Goal: Transaction & Acquisition: Purchase product/service

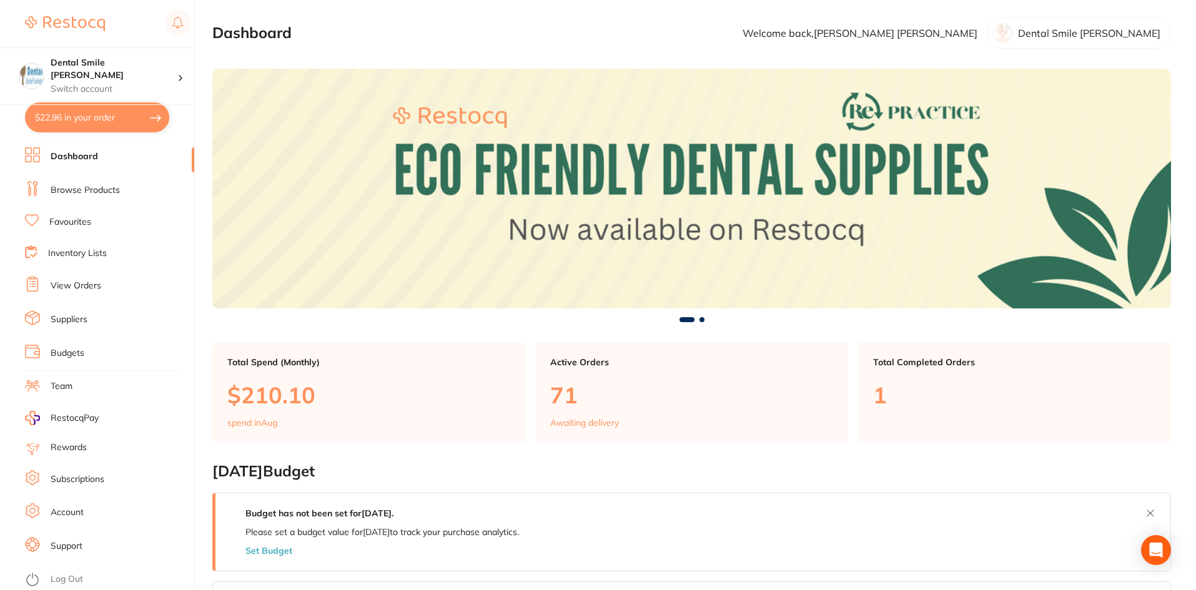
click at [84, 186] on link "Browse Products" at bounding box center [85, 190] width 69 height 12
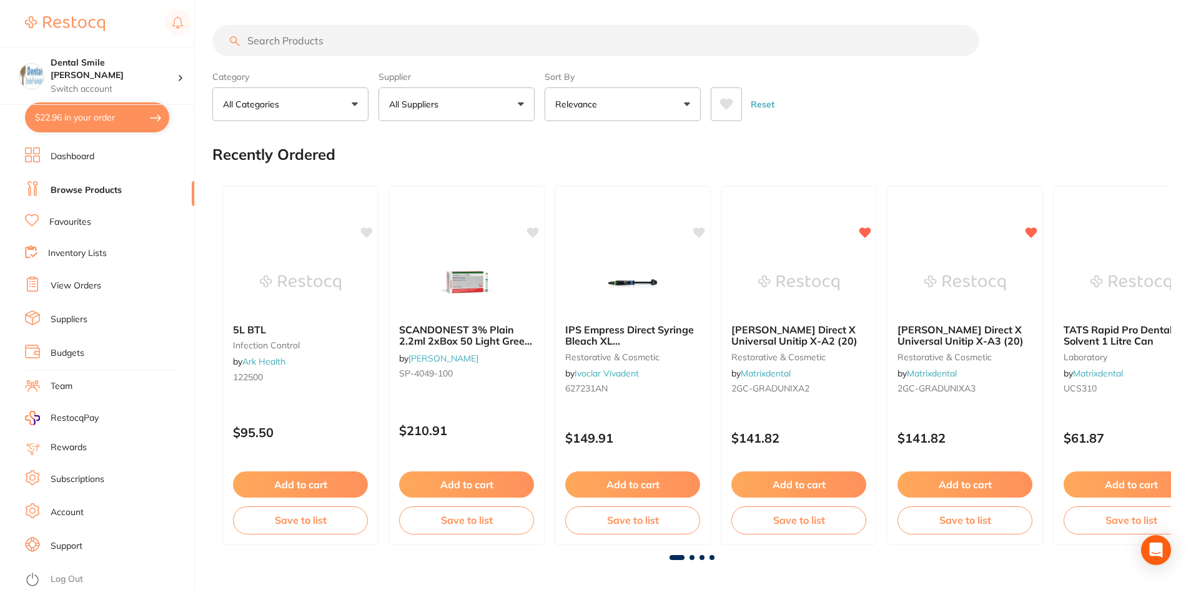
click at [285, 44] on input "search" at bounding box center [595, 40] width 767 height 31
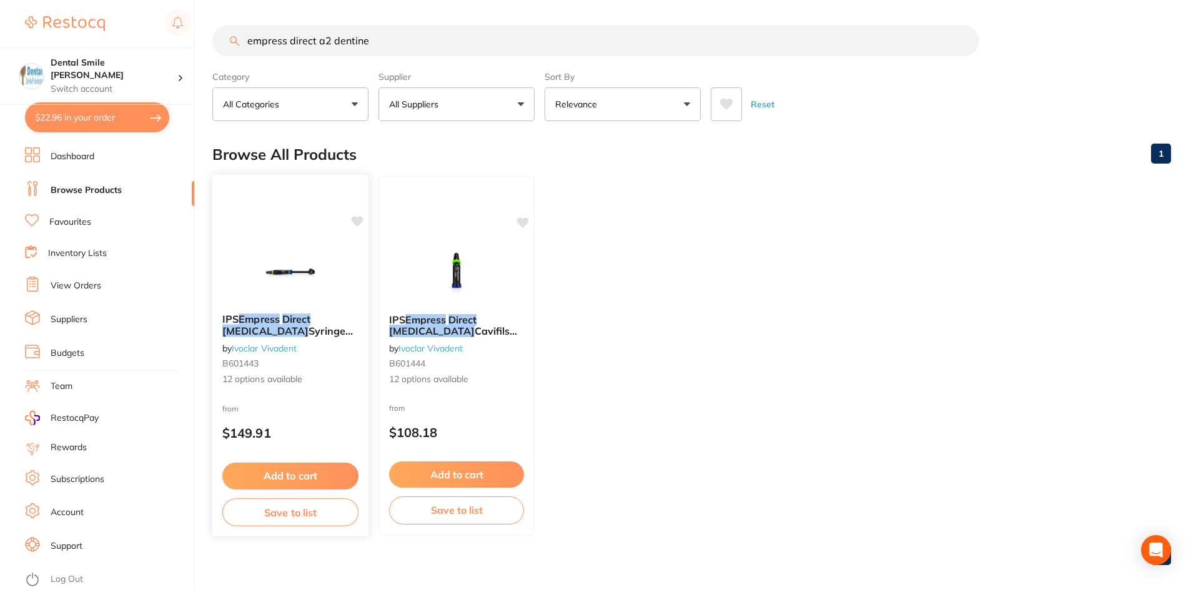
type input "empress direct a2 dentine"
click at [313, 275] on img at bounding box center [290, 271] width 82 height 63
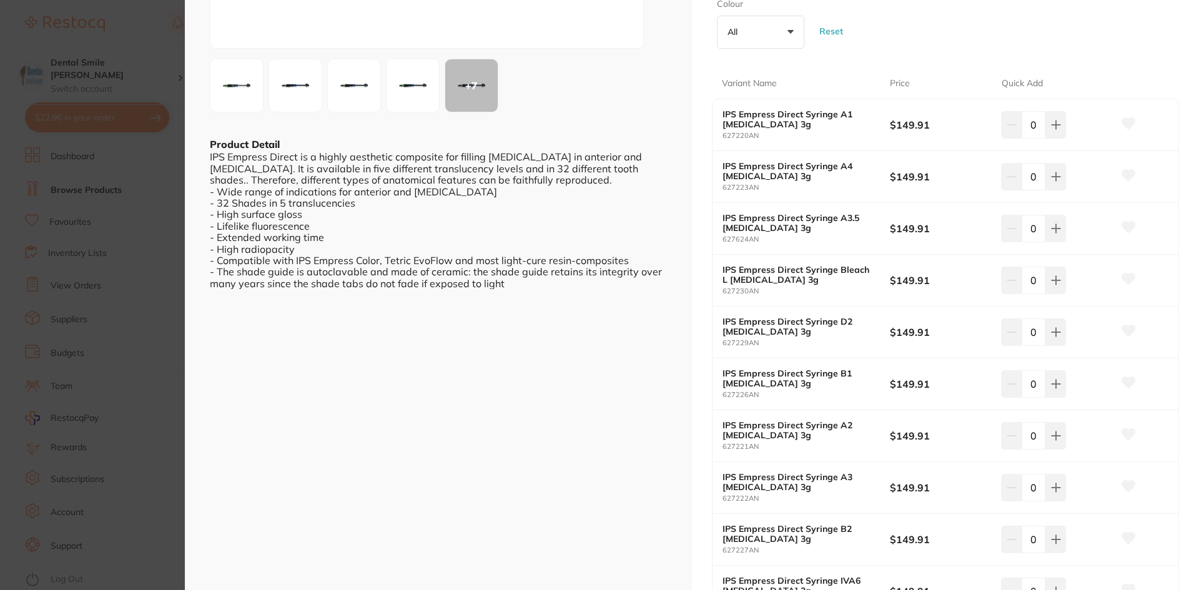
scroll to position [250, 0]
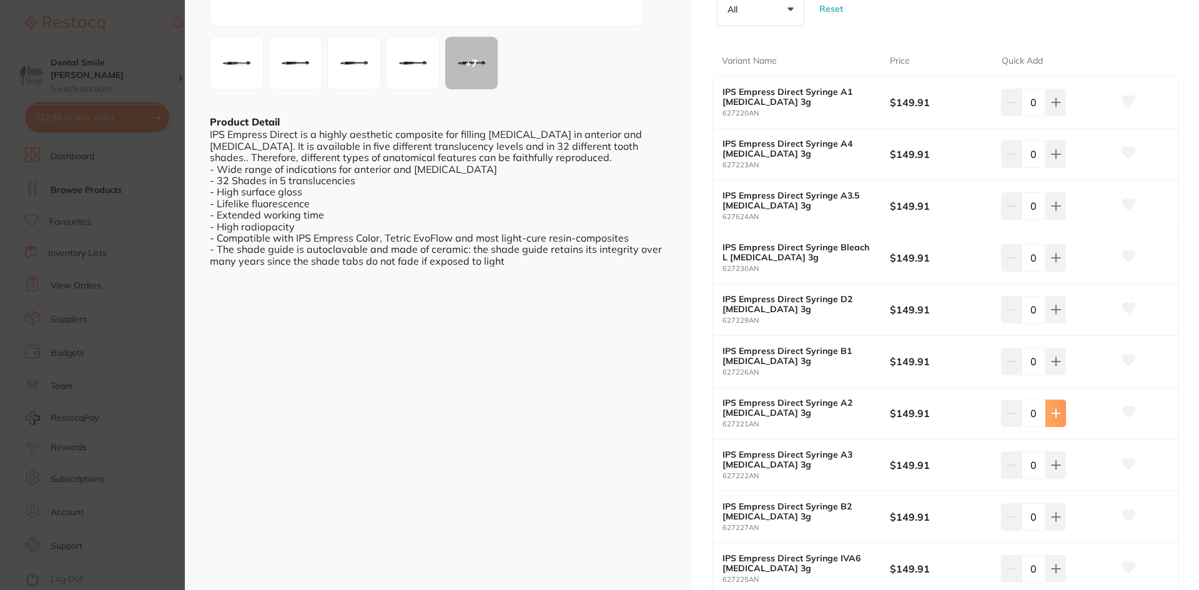
click at [1056, 107] on icon at bounding box center [1056, 102] width 10 height 10
type input "1"
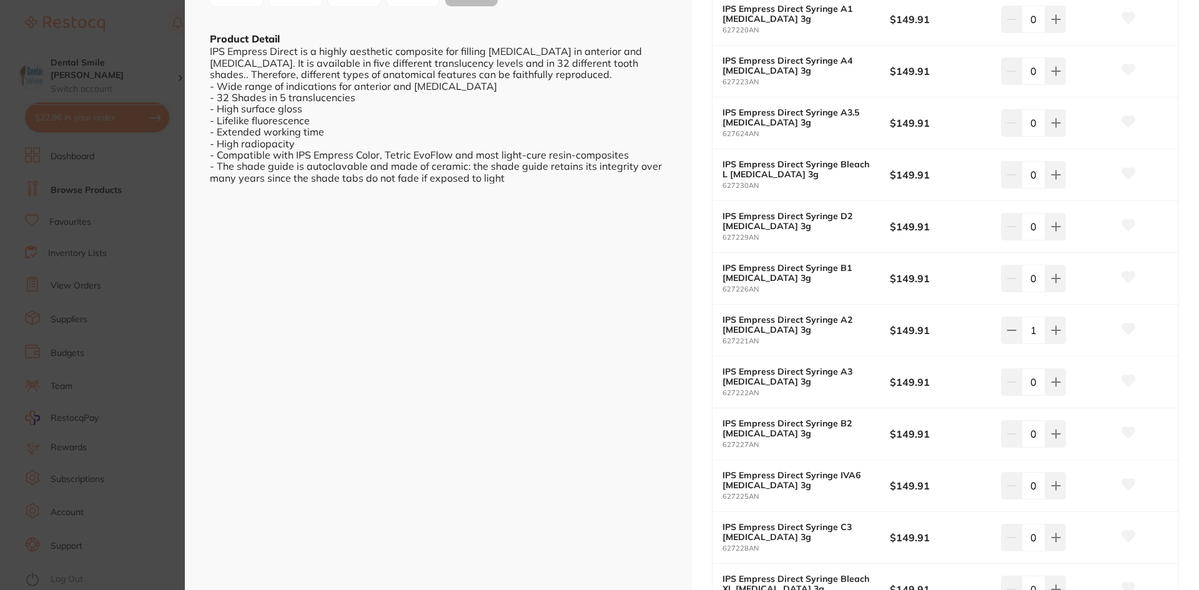
scroll to position [500, 0]
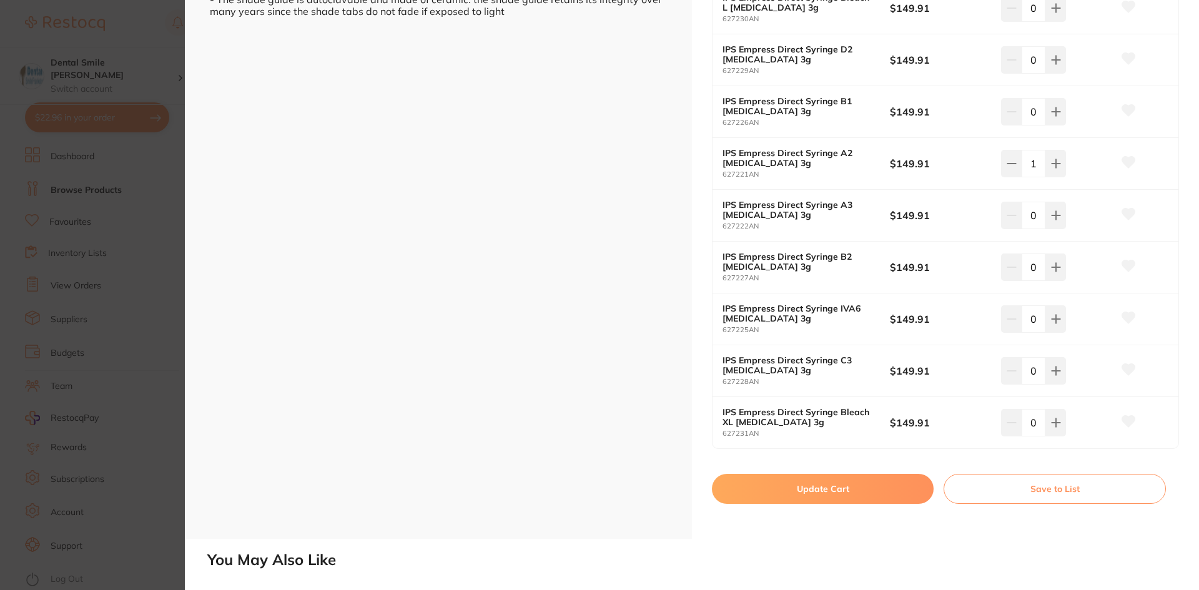
click at [825, 489] on button "Update Cart" at bounding box center [823, 489] width 222 height 30
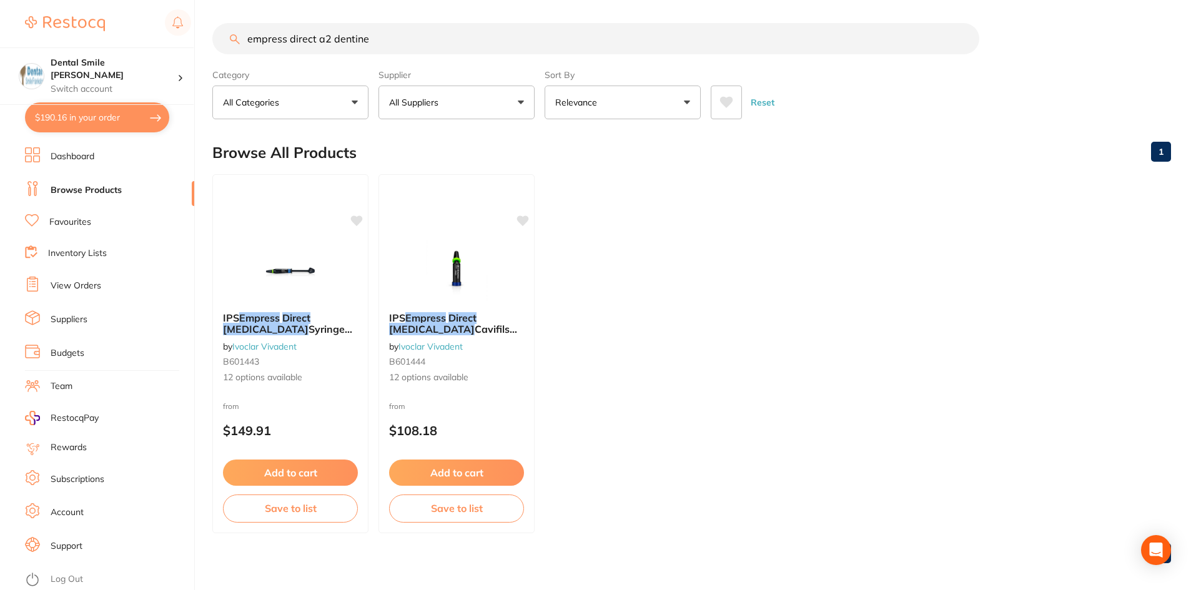
click at [82, 122] on button "$190.16 in your order" at bounding box center [97, 117] width 144 height 30
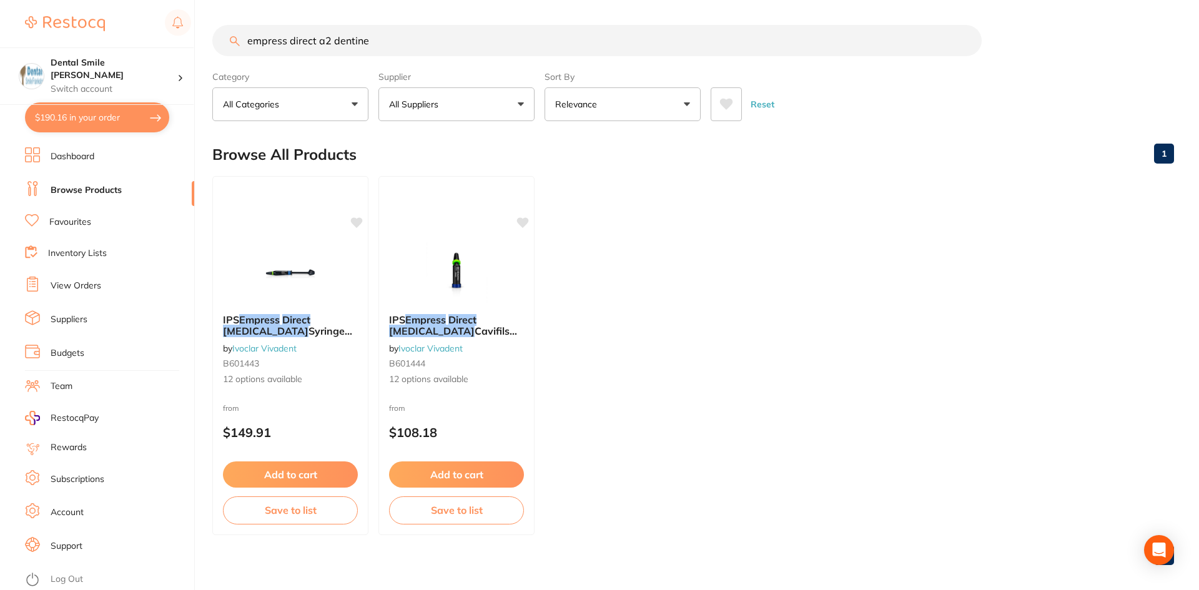
checkbox input "true"
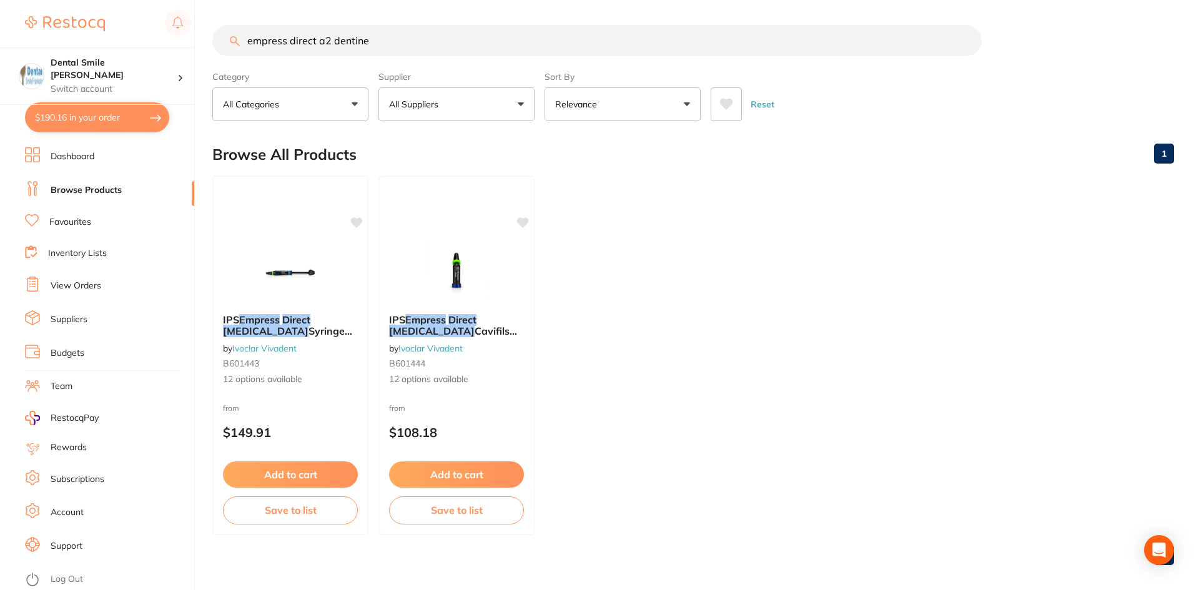
checkbox input "true"
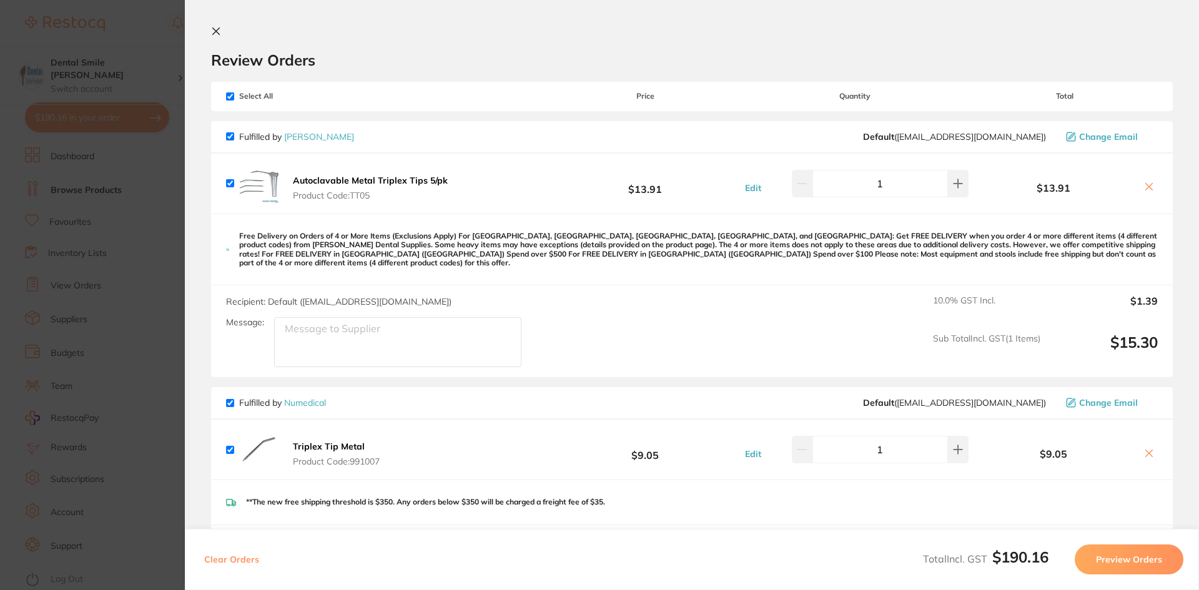
click at [232, 97] on input "checkbox" at bounding box center [230, 96] width 8 height 8
checkbox input "false"
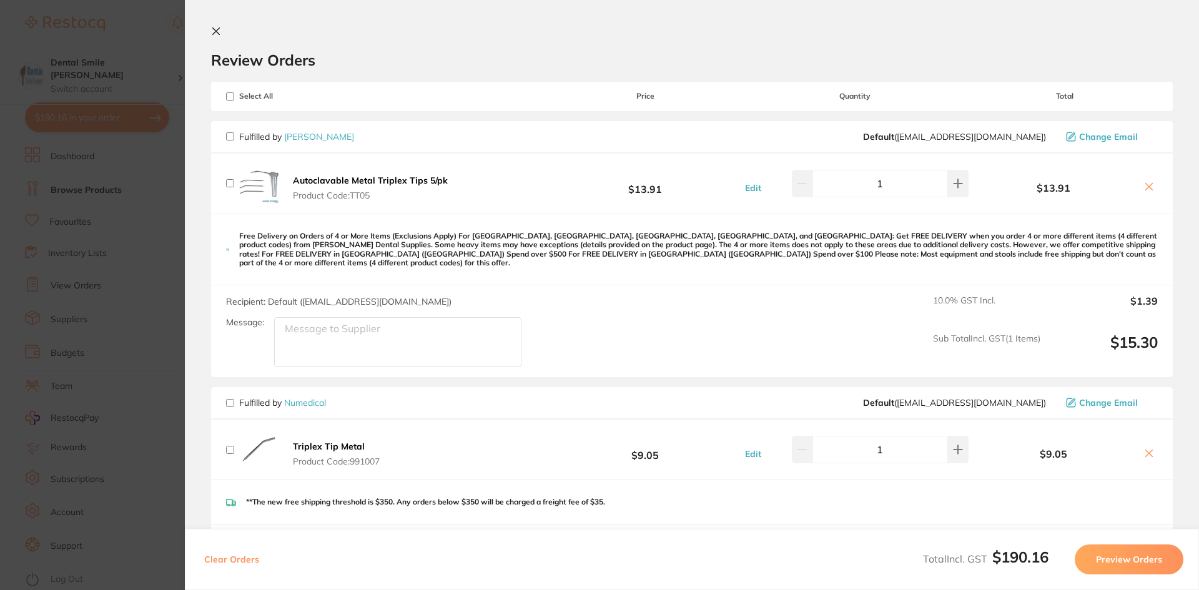
checkbox input "false"
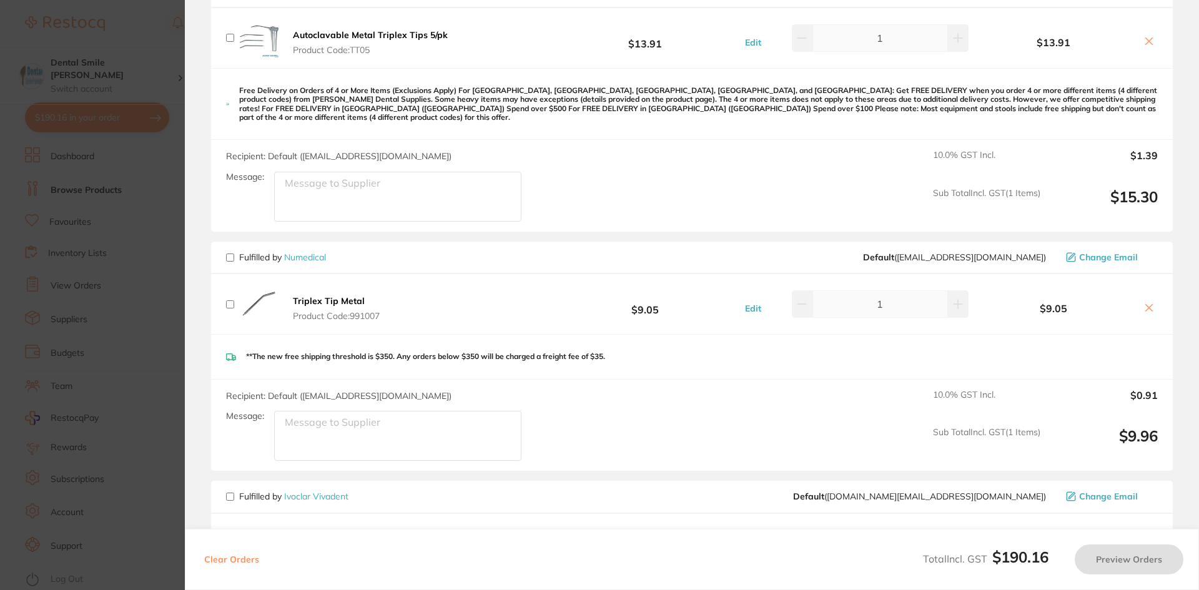
scroll to position [312, 0]
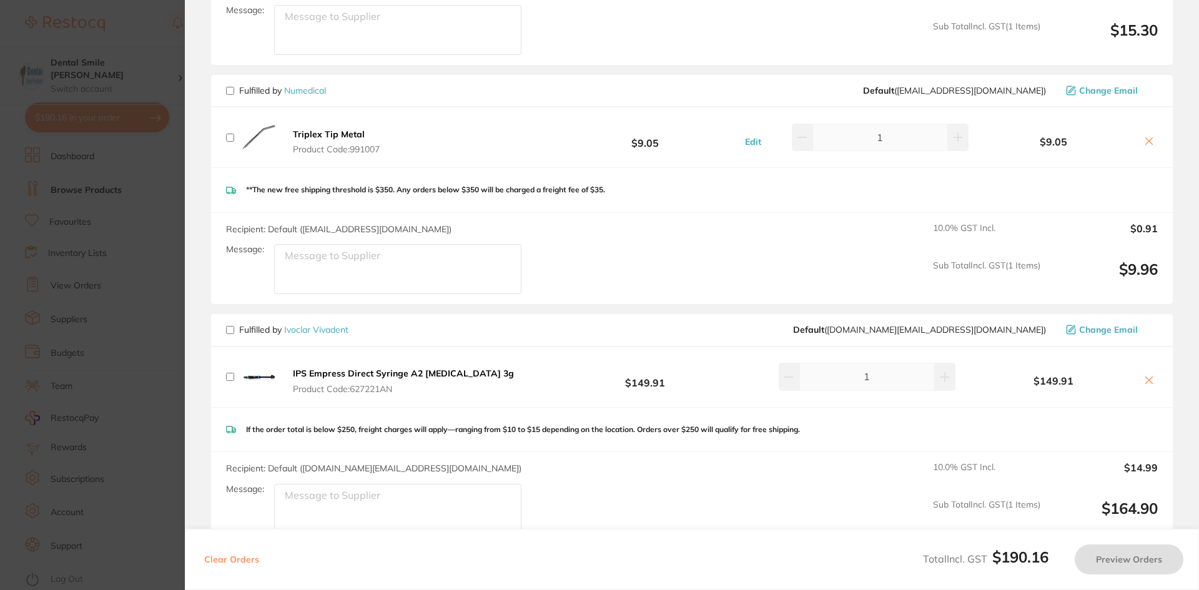
click at [228, 326] on input "checkbox" at bounding box center [230, 330] width 8 height 8
checkbox input "true"
click at [1142, 568] on button "Preview Orders" at bounding box center [1129, 560] width 109 height 30
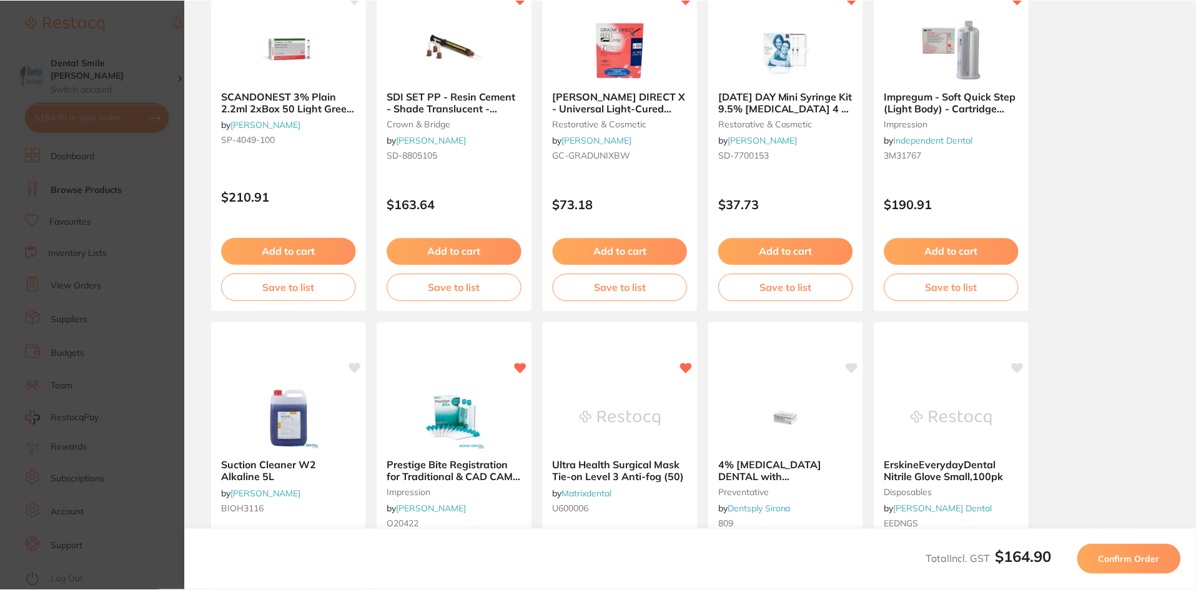
scroll to position [0, 0]
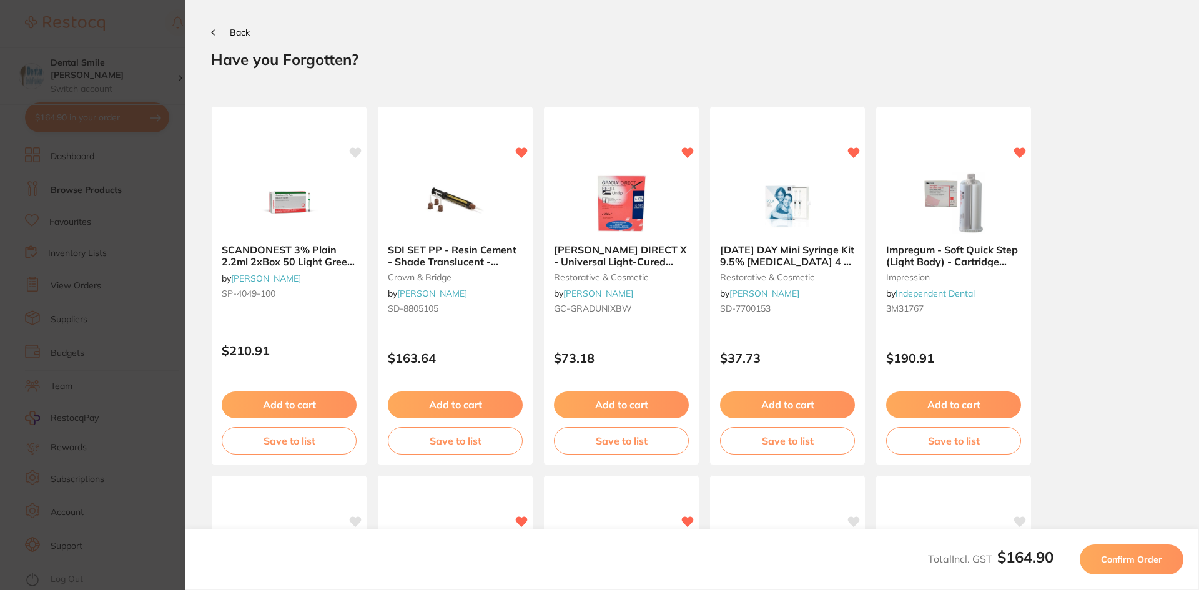
click at [1166, 563] on button "Confirm Order" at bounding box center [1132, 560] width 104 height 30
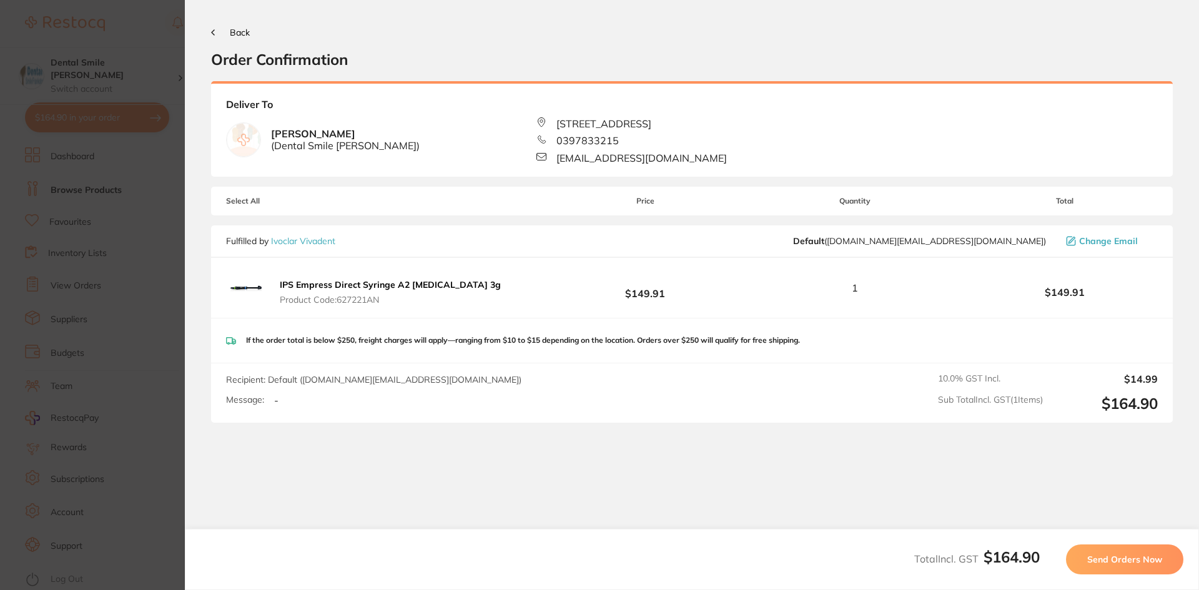
click at [1129, 565] on button "Send Orders Now" at bounding box center [1124, 560] width 117 height 30
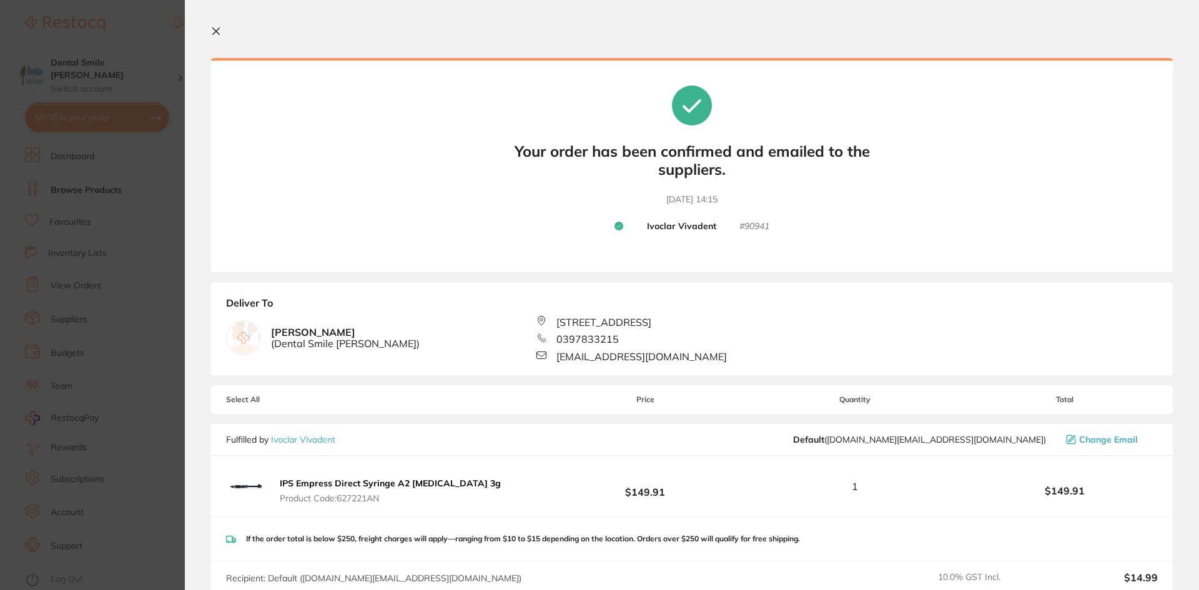
click at [215, 29] on icon at bounding box center [216, 31] width 10 height 10
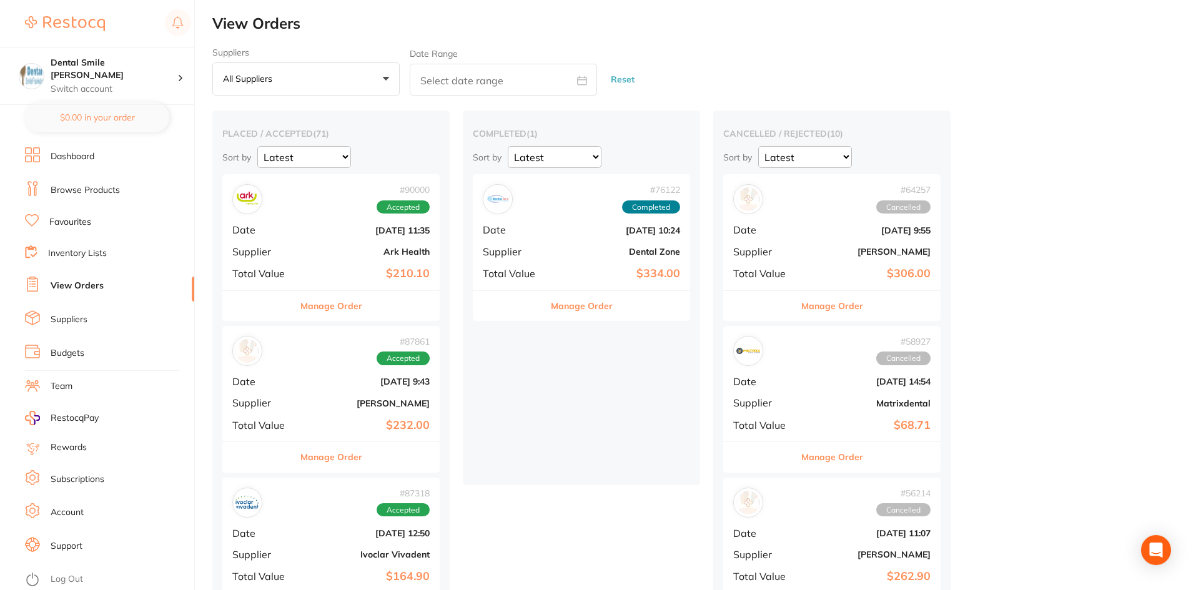
checkbox input "false"
